Goal: Task Accomplishment & Management: Complete application form

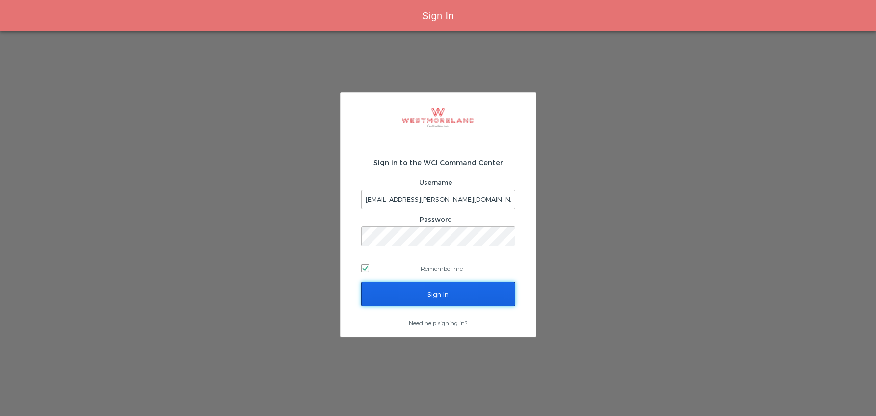
click at [459, 297] on input "Sign In" at bounding box center [438, 294] width 154 height 25
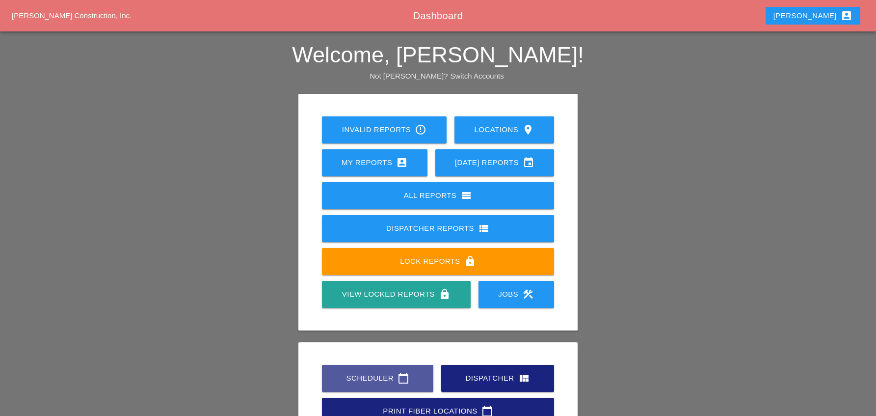
click at [366, 383] on div "Scheduler calendar_today" at bounding box center [378, 378] width 80 height 12
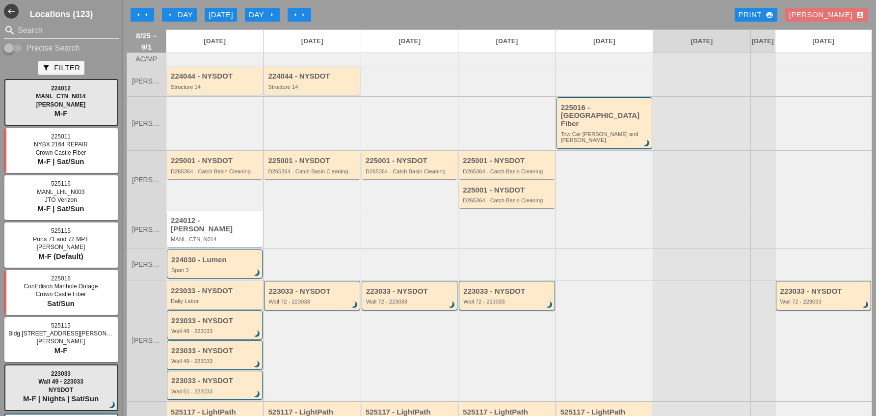
click at [180, 16] on div "arrow_left Day" at bounding box center [179, 14] width 27 height 11
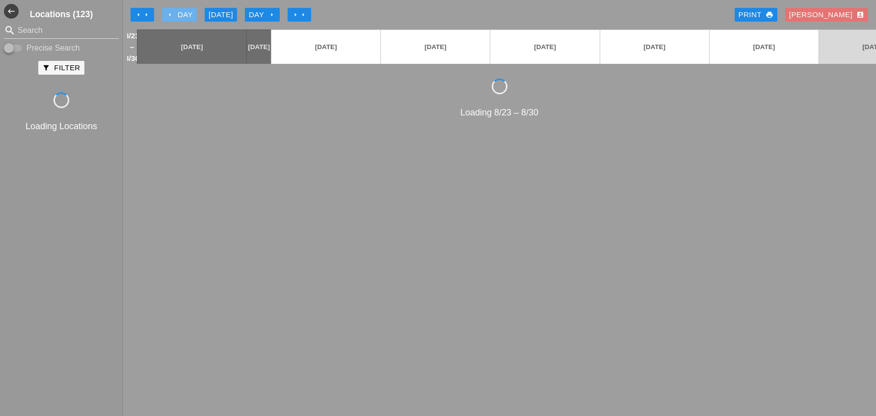
click at [180, 16] on div "arrow_left Day" at bounding box center [179, 14] width 27 height 11
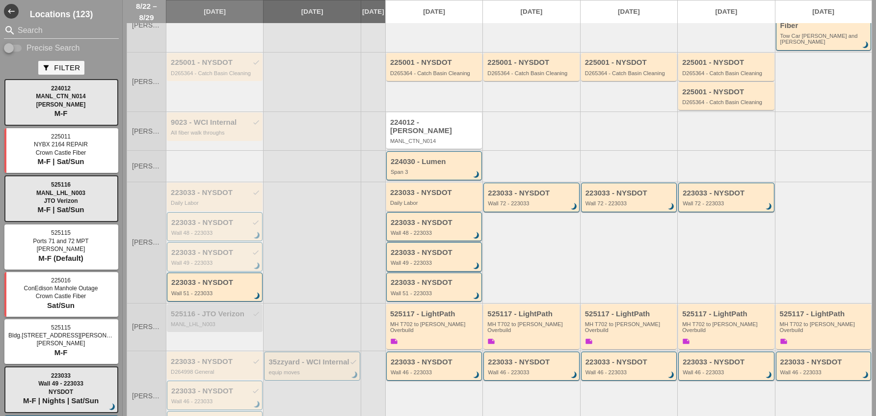
scroll to position [242, 0]
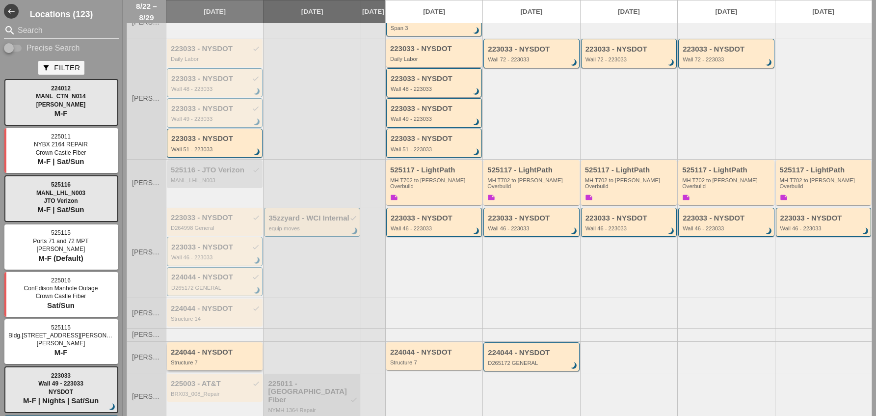
click at [204, 348] on div "224044 - NYSDOT" at bounding box center [215, 352] width 89 height 8
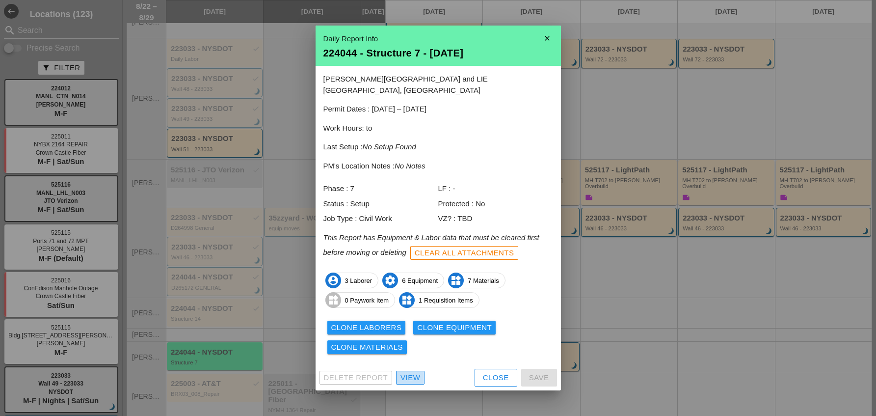
click at [413, 372] on div "View" at bounding box center [411, 377] width 20 height 11
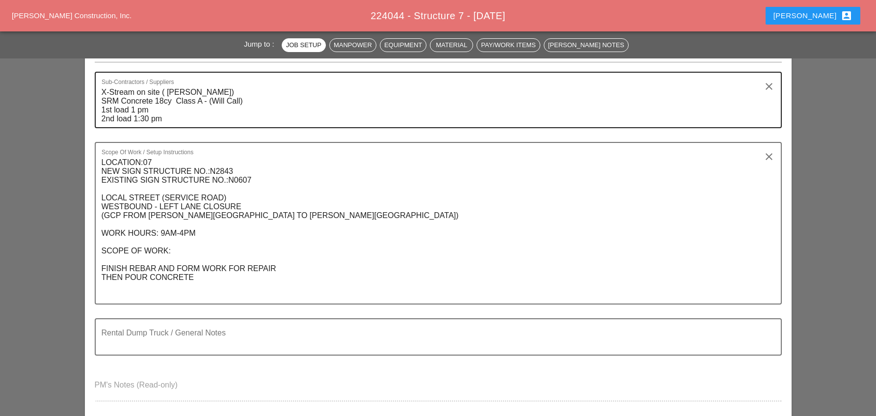
scroll to position [442, 0]
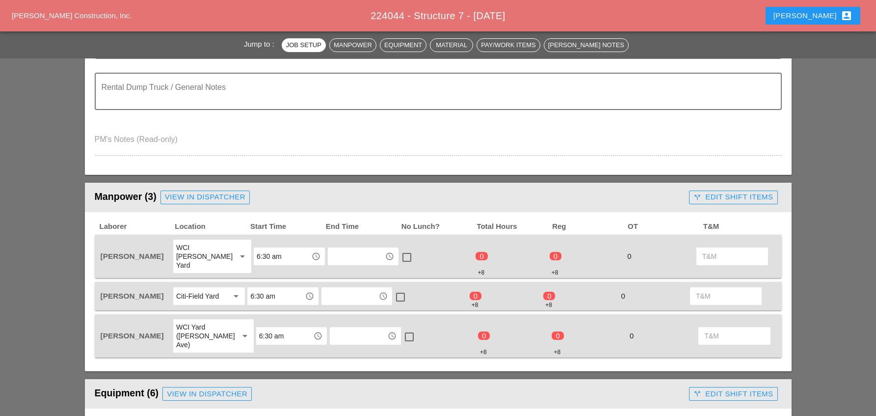
click at [353, 252] on input "text" at bounding box center [356, 256] width 51 height 16
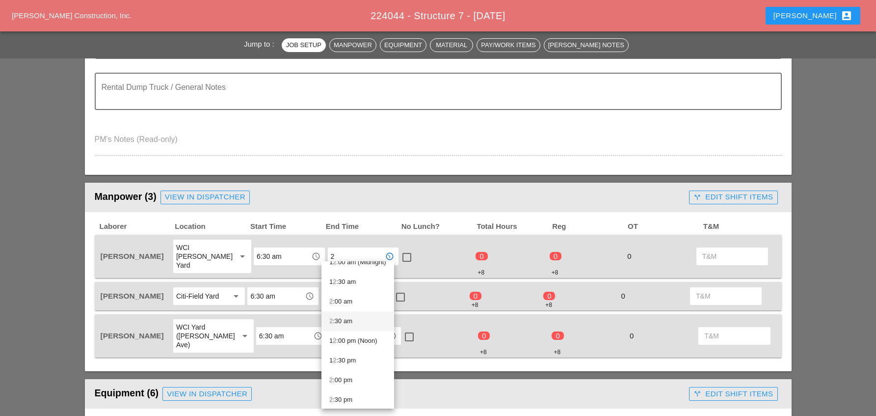
scroll to position [14, 0]
click at [351, 395] on div "2 :30 pm" at bounding box center [357, 397] width 57 height 12
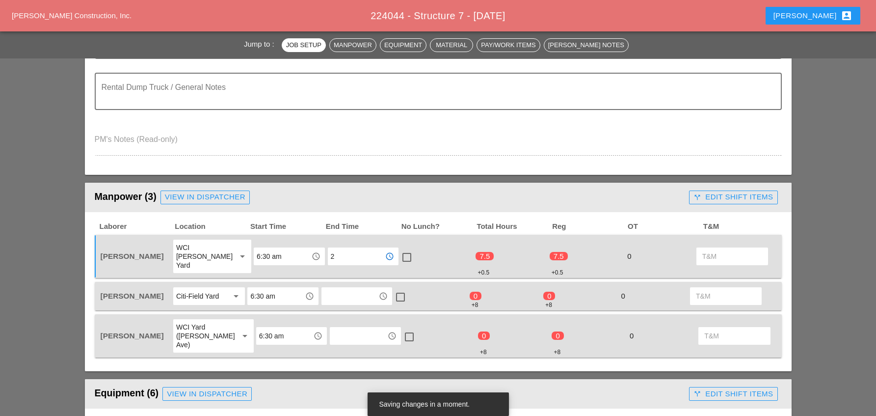
type input "2:30 pm"
click at [400, 251] on div at bounding box center [407, 257] width 17 height 17
click at [346, 290] on input "text" at bounding box center [350, 296] width 51 height 16
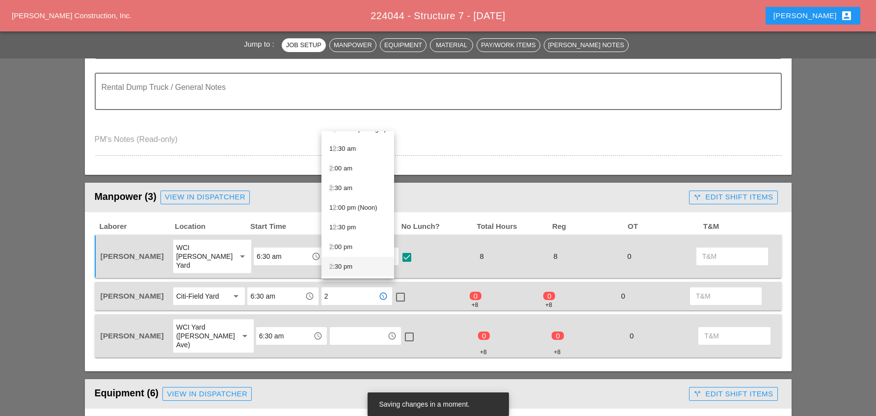
click at [347, 266] on div "2 :30 pm" at bounding box center [357, 267] width 57 height 12
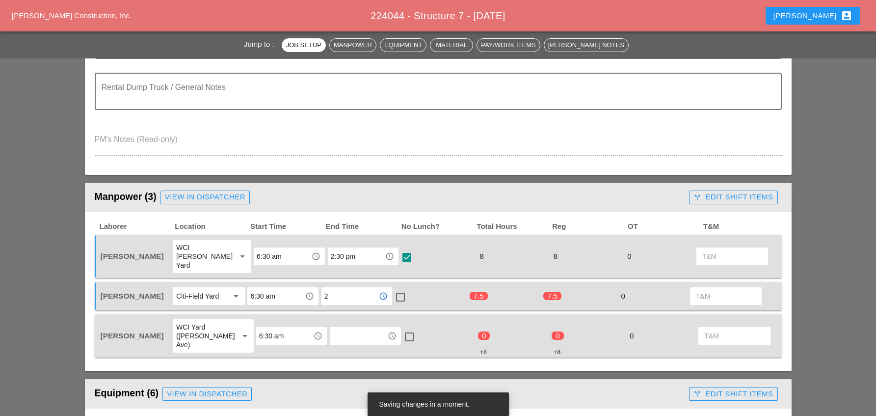
type input "2:30 pm"
click at [401, 290] on div at bounding box center [400, 297] width 17 height 17
click at [338, 328] on input "text" at bounding box center [358, 336] width 51 height 16
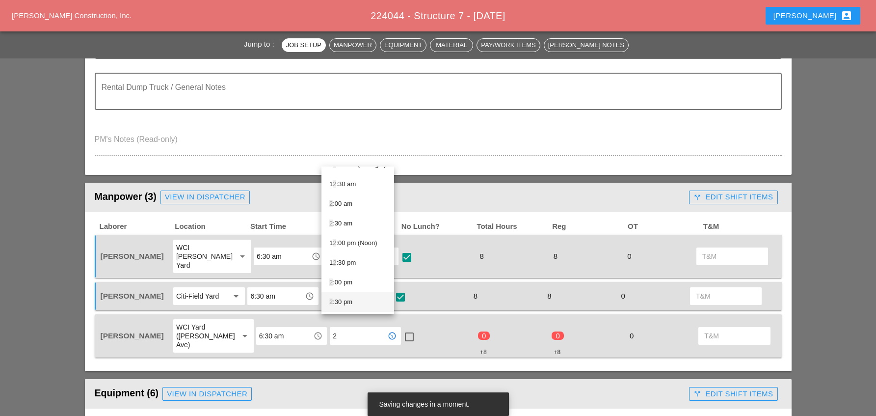
click at [347, 302] on div "2 :30 pm" at bounding box center [357, 302] width 57 height 12
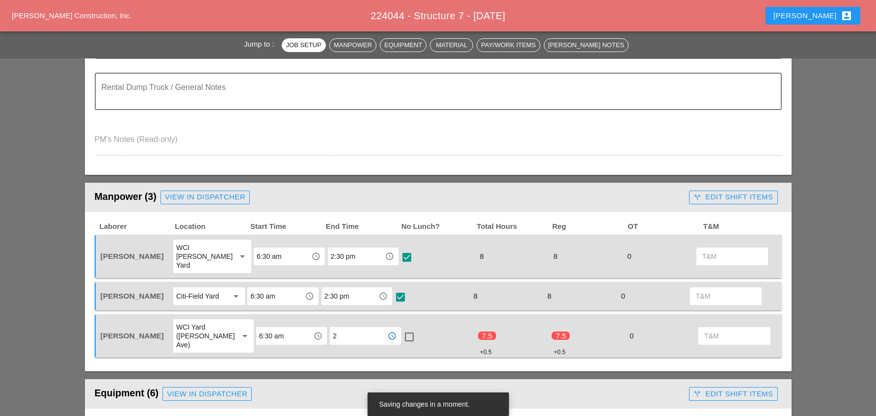
type input "2:30 pm"
click at [402, 328] on div at bounding box center [409, 336] width 17 height 17
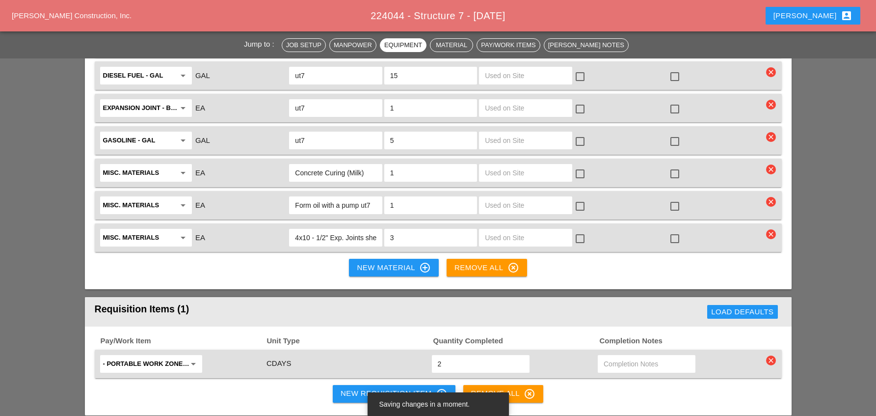
scroll to position [1276, 0]
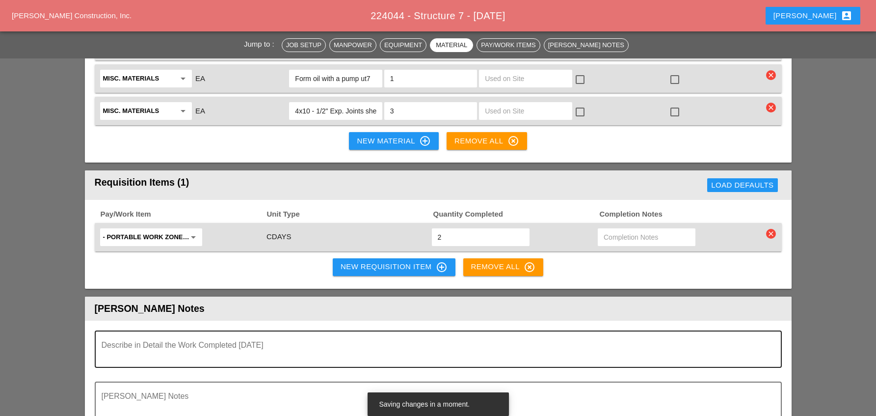
click at [156, 343] on textarea "Describe in Detail the Work Completed Today" at bounding box center [435, 355] width 666 height 24
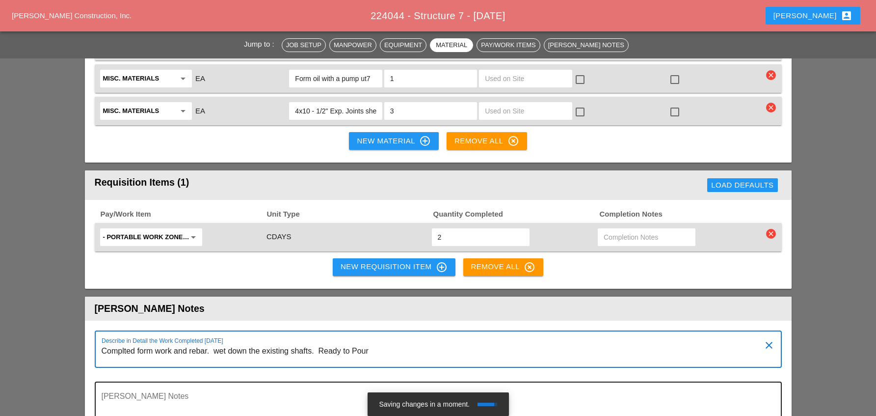
type textarea "Complted form work and rebar. wet down the existing shafts. Ready to Pour"
click at [165, 382] on div "[PERSON_NAME] Notes" at bounding box center [435, 399] width 666 height 35
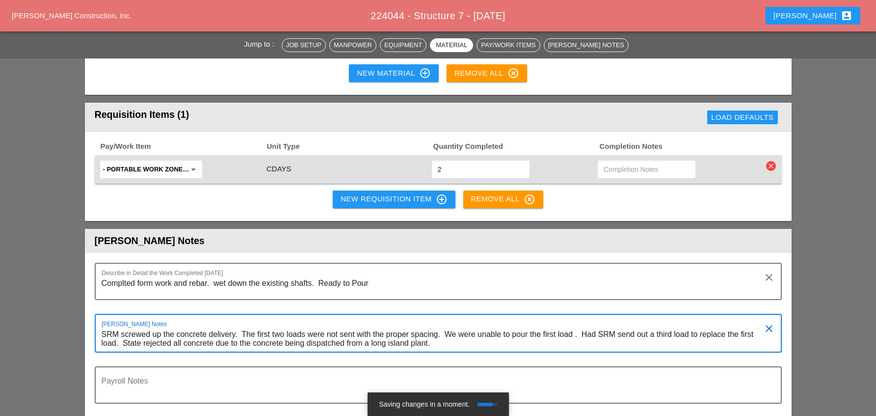
scroll to position [1424, 0]
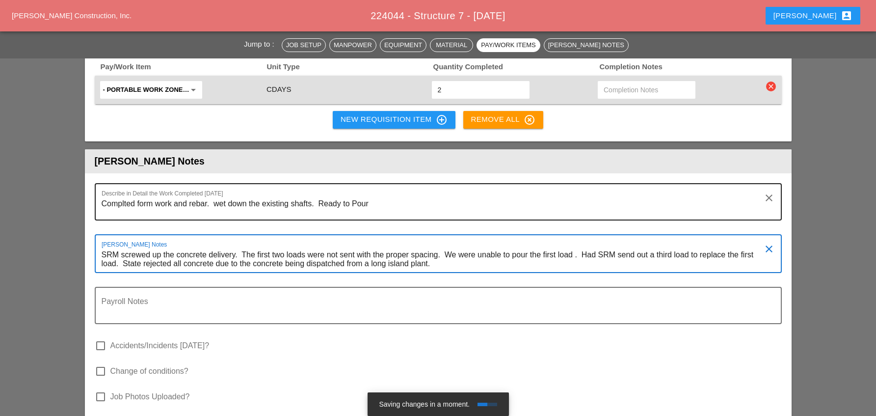
type textarea "SRM screwed up the concrete delivery. The first two loads were not sent with th…"
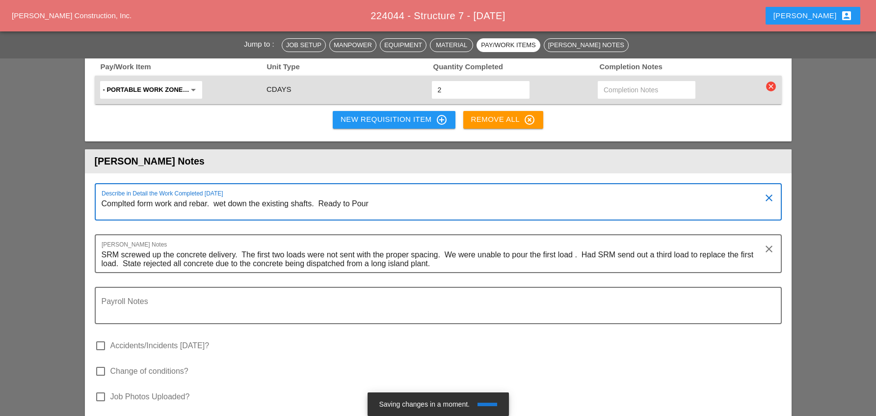
click at [124, 196] on textarea "Complted form work and rebar. wet down the existing shafts. Ready to Pour" at bounding box center [435, 208] width 666 height 24
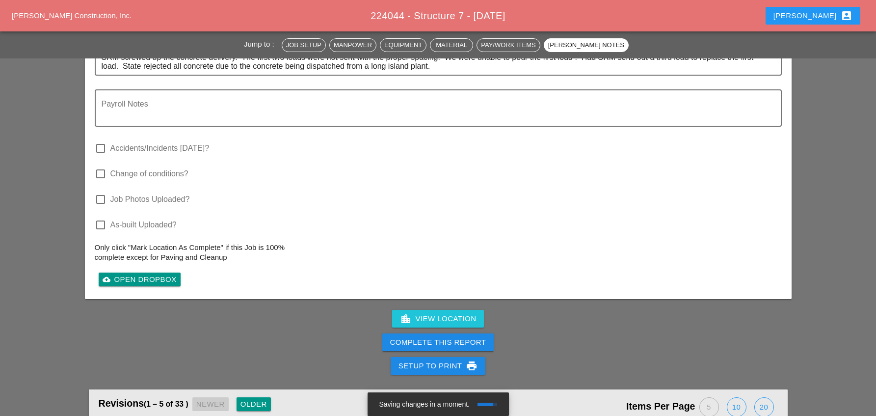
scroll to position [1669, 0]
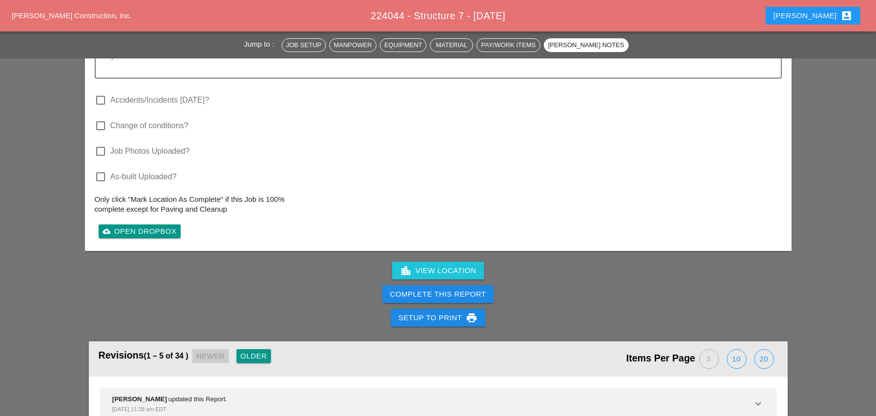
type textarea "Completed form work and rebar. wet down the existing shafts. Ready to Pour"
click at [456, 289] on div "Complete This Report" at bounding box center [438, 294] width 96 height 11
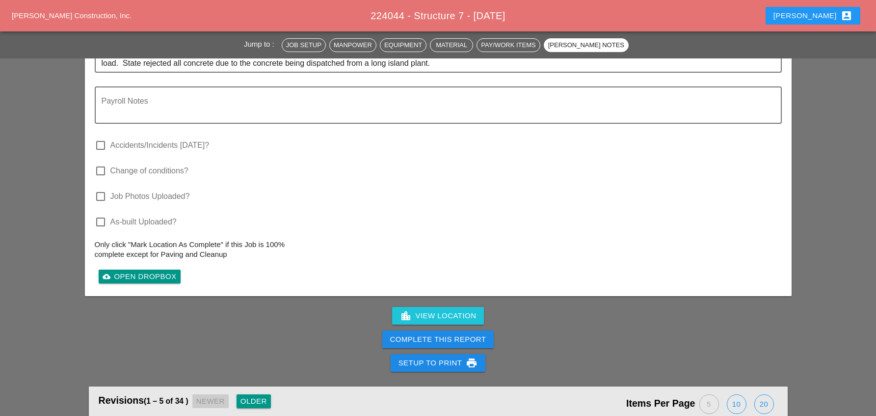
scroll to position [1669, 0]
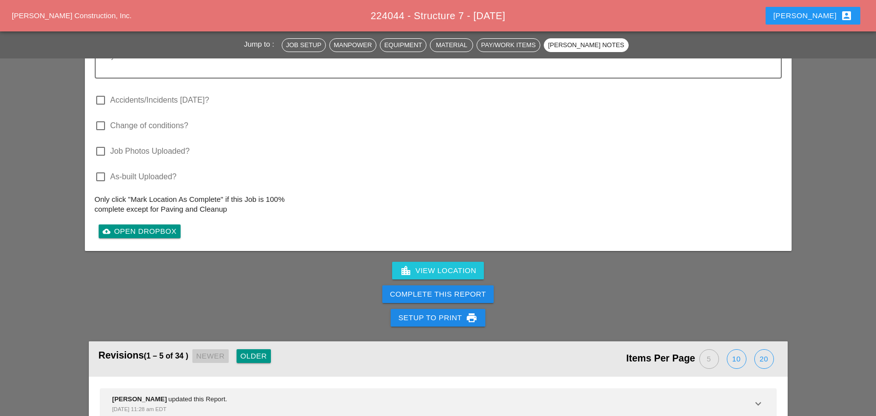
click at [448, 289] on div "Complete This Report" at bounding box center [438, 294] width 96 height 11
